Goal: Use online tool/utility: Utilize a website feature to perform a specific function

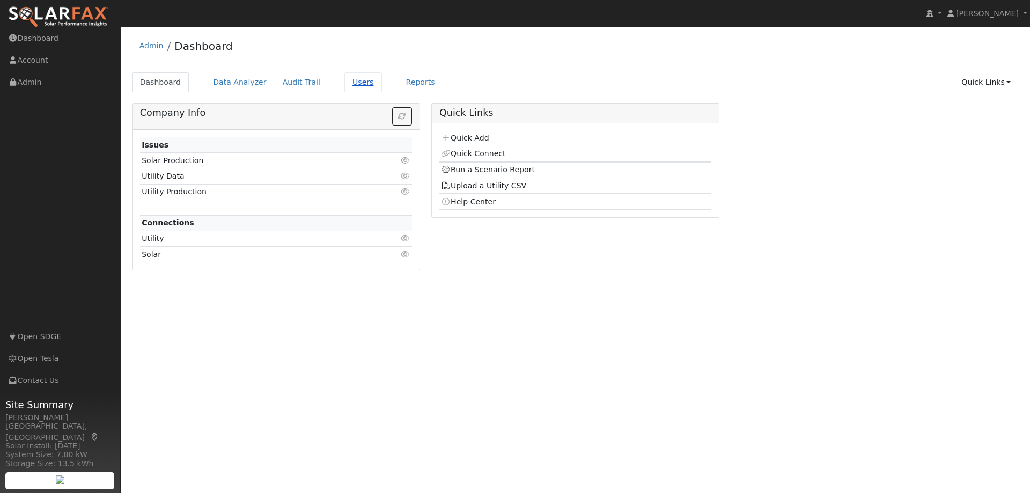
click at [344, 83] on link "Users" at bounding box center [363, 82] width 38 height 20
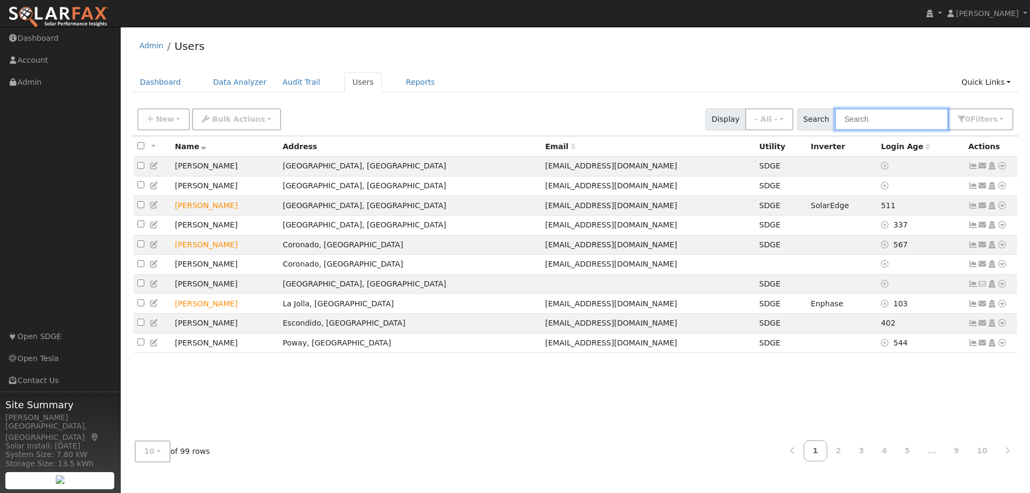
click at [869, 122] on input "text" at bounding box center [892, 119] width 114 height 22
type input "lodge"
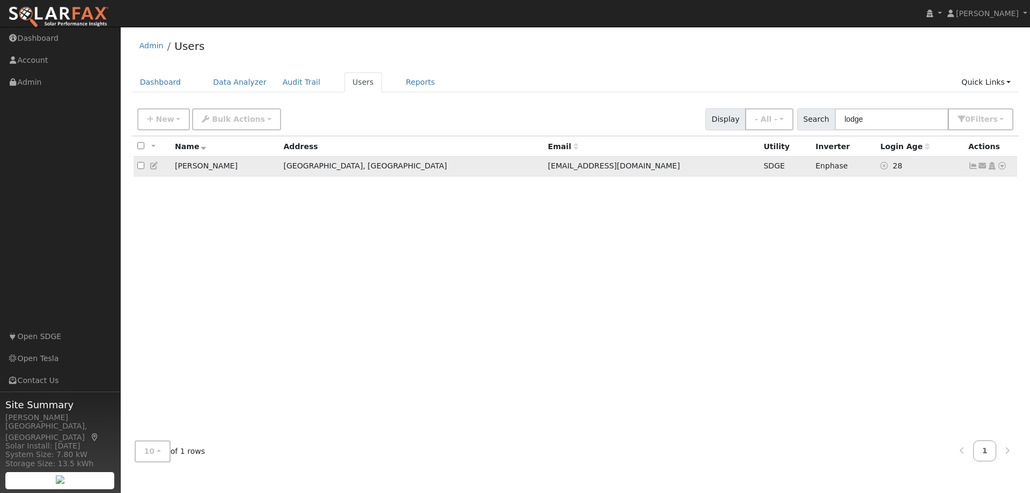
click at [1003, 168] on icon at bounding box center [1002, 166] width 10 height 8
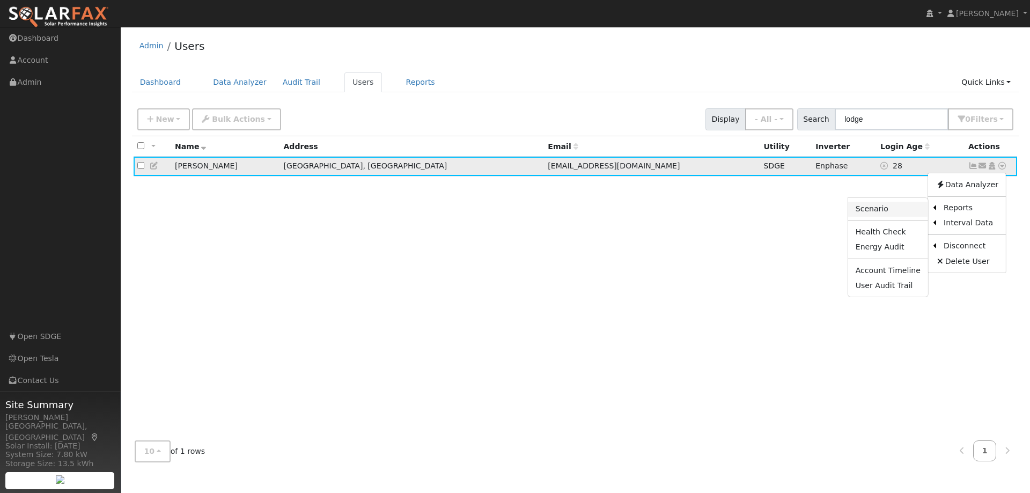
click at [874, 214] on link "Scenario" at bounding box center [888, 209] width 80 height 15
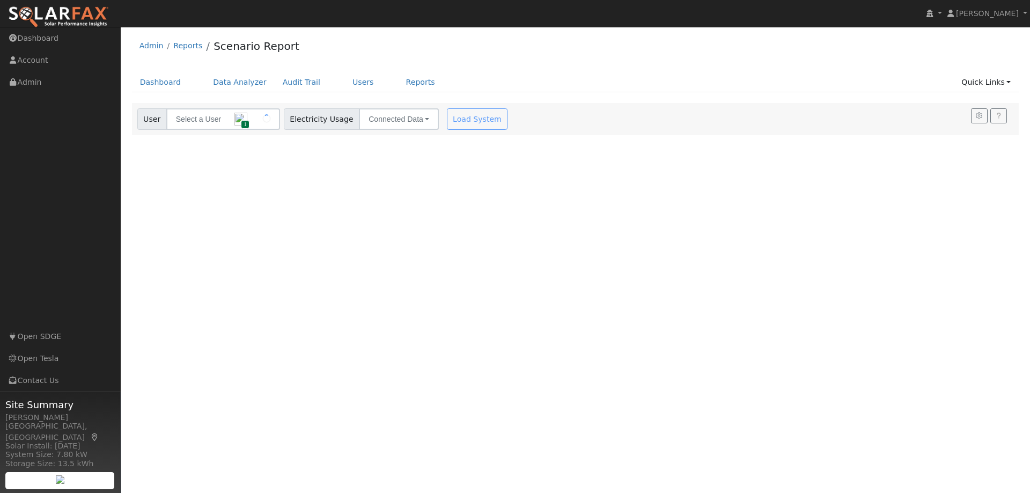
type input "[PERSON_NAME]"
type input "San Diego Gas & Electric"
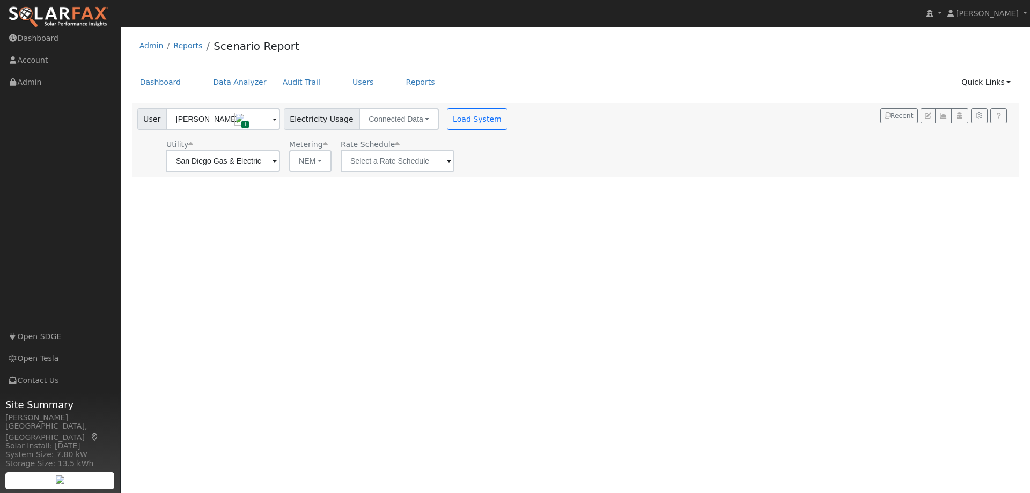
click at [277, 164] on span at bounding box center [275, 162] width 4 height 12
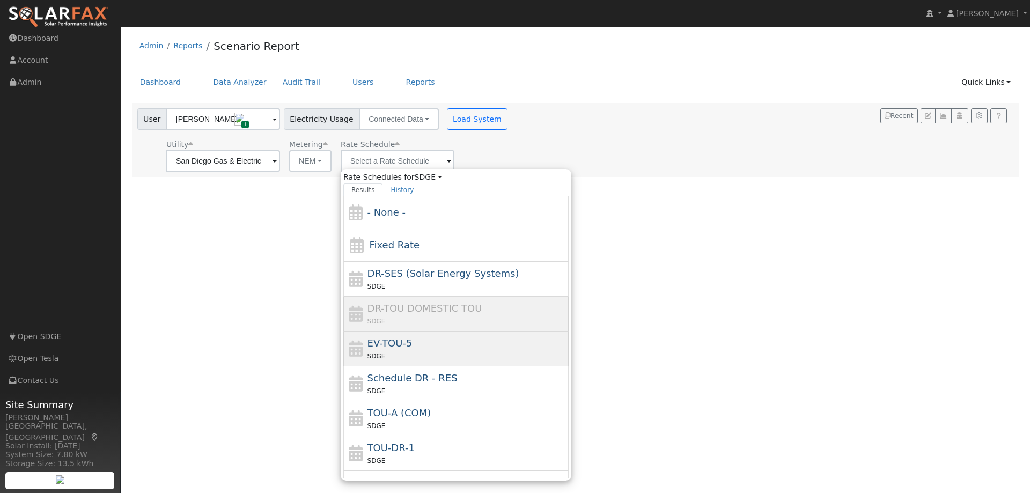
click at [407, 343] on span "EV-TOU-5" at bounding box center [389, 342] width 45 height 11
type input "EV-TOU-5"
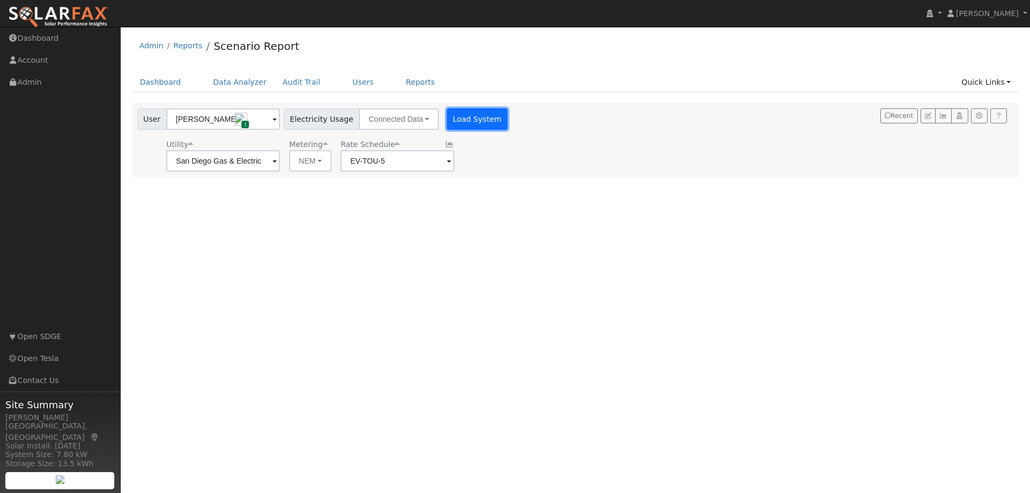
click at [451, 124] on button "Load System" at bounding box center [477, 118] width 61 height 21
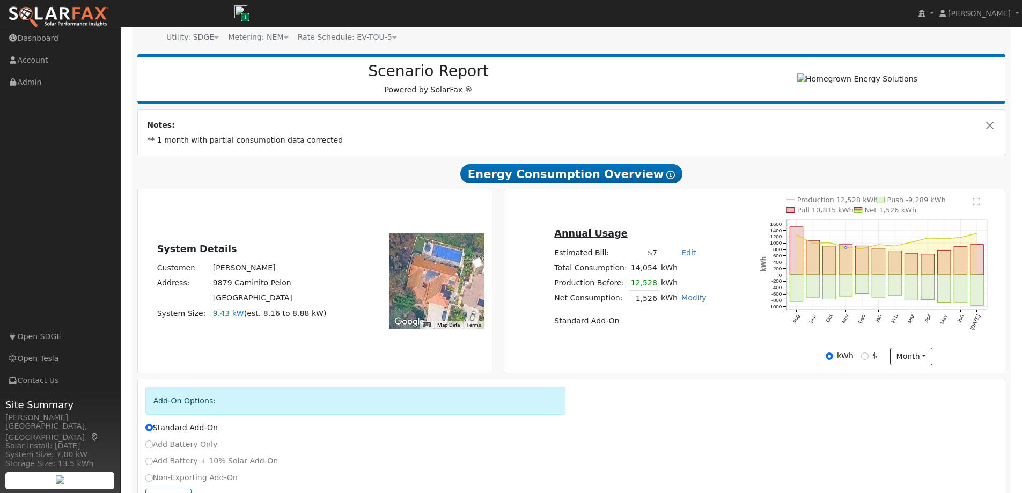
scroll to position [145, 0]
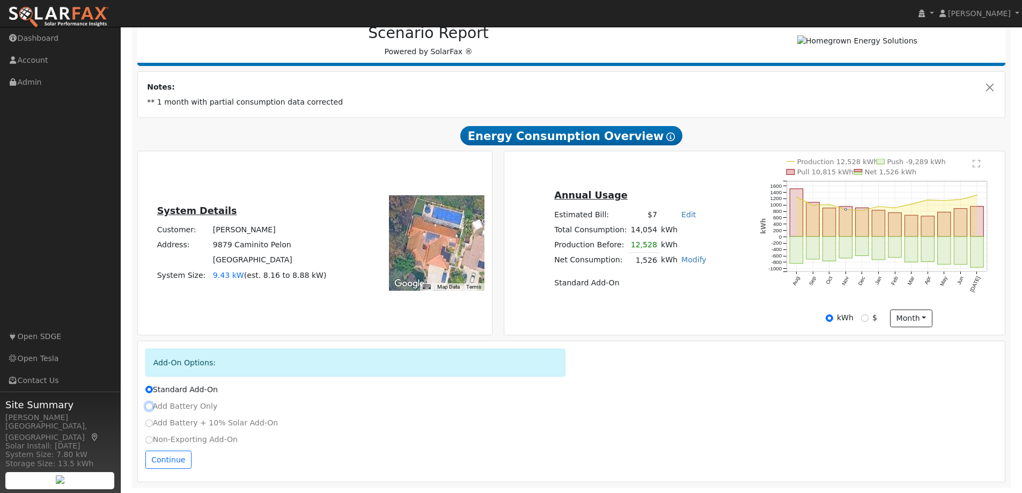
click at [148, 408] on input "Add Battery Only" at bounding box center [149, 406] width 8 height 8
radio input "true"
radio input "false"
click at [160, 460] on button "Continue" at bounding box center [168, 460] width 46 height 18
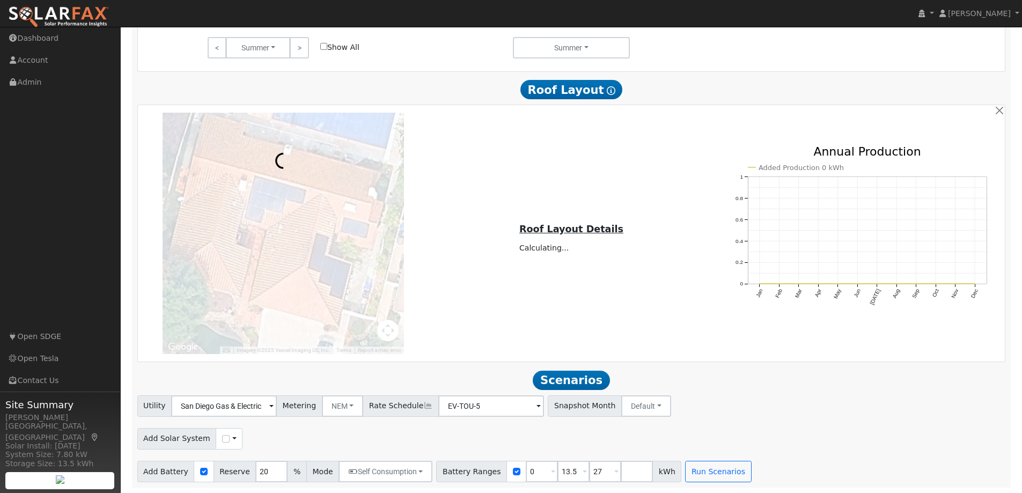
scroll to position [784, 0]
drag, startPoint x: 527, startPoint y: 469, endPoint x: 511, endPoint y: 470, distance: 16.6
click at [526, 470] on input "0" at bounding box center [542, 471] width 32 height 21
type input "13.5"
type input "27"
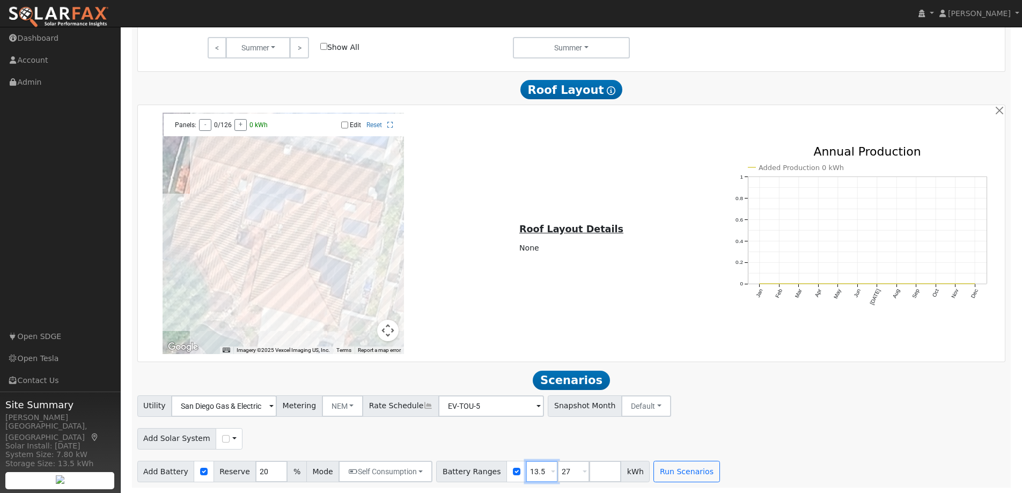
type input "13.5"
drag, startPoint x: 538, startPoint y: 472, endPoint x: 532, endPoint y: 472, distance: 6.4
click at [532, 472] on div "Battery Ranges 13.5 Overrides Reserve % Mode None None Self Consumption Peak Sa…" at bounding box center [542, 471] width 213 height 21
click at [643, 473] on button "Run Scenarios" at bounding box center [655, 471] width 66 height 21
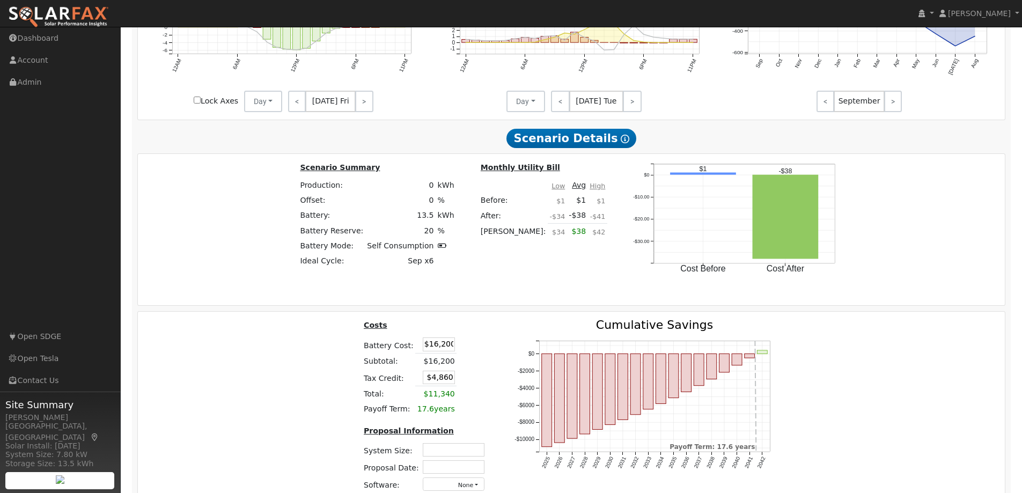
scroll to position [1524, 0]
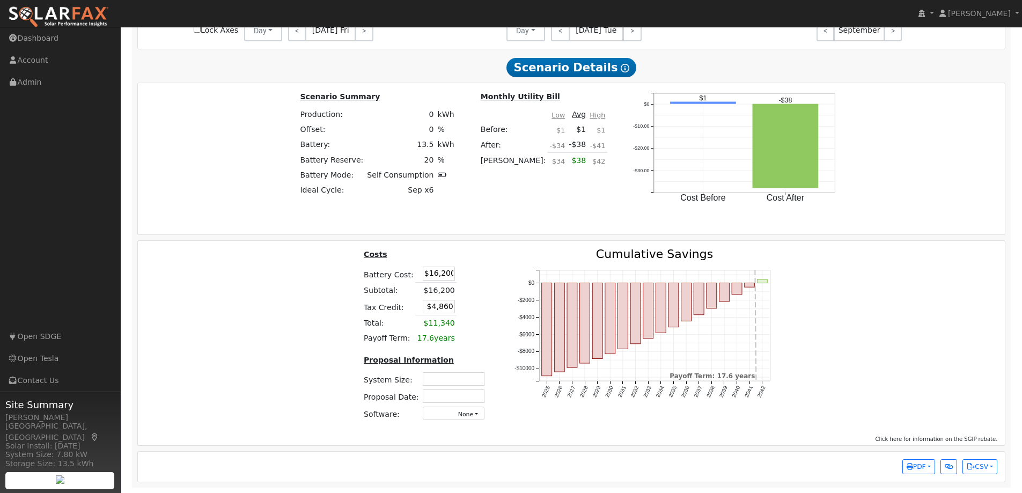
drag, startPoint x: 420, startPoint y: 271, endPoint x: 462, endPoint y: 274, distance: 41.9
click at [462, 274] on tr "Battery Cost: $16,200" at bounding box center [426, 274] width 128 height 18
type input "$16,500"
type input "$4,950"
click at [469, 281] on table "Costs Battery Cost: $16,500 Subtotal: $16,200 Tax Credit: $4,950 Total: $11,340…" at bounding box center [426, 297] width 128 height 98
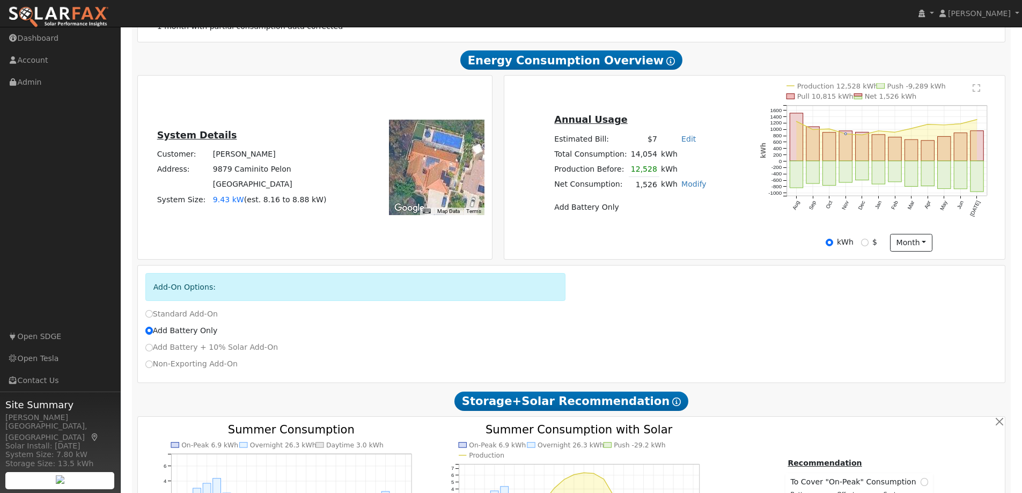
scroll to position [76, 0]
